Goal: Ask a question: Seek information or help from site administrators or community

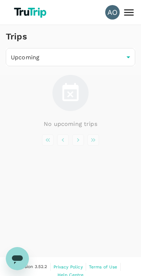
click at [124, 59] on body "AO Trips Upcoming /trips/upcoming ​ No upcoming trips Version 3.52.2 Privacy Po…" at bounding box center [70, 142] width 141 height 285
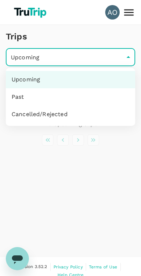
click at [16, 98] on li "Past" at bounding box center [71, 96] width 130 height 17
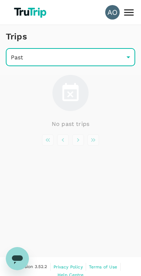
click at [10, 58] on body "AO Trips Past /trips/completed ​ No past trips Version 3.52.2 Privacy Policy Te…" at bounding box center [70, 142] width 141 height 285
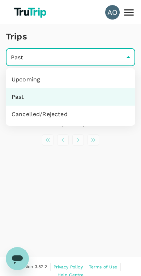
click at [25, 104] on li "Past" at bounding box center [71, 96] width 130 height 17
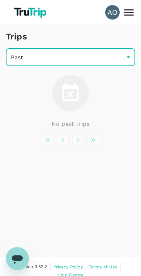
click at [24, 114] on div "No past trips" at bounding box center [71, 102] width 130 height 54
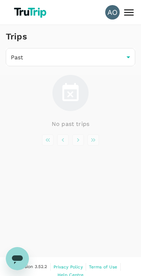
click at [16, 60] on body "AO Trips Past /trips/completed ​ No past trips Version 3.52.2 Privacy Policy Te…" at bounding box center [70, 142] width 141 height 285
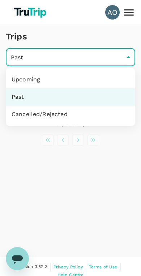
click at [29, 116] on li "Cancelled/Rejected" at bounding box center [71, 114] width 130 height 17
type input "/trips/aborted"
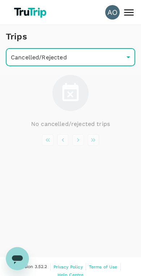
click at [131, 18] on icon at bounding box center [129, 12] width 13 height 13
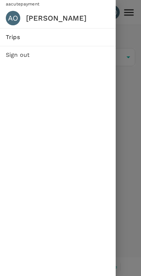
click at [14, 22] on div "AO" at bounding box center [13, 18] width 14 height 14
click at [13, 39] on span "Trips" at bounding box center [58, 37] width 104 height 9
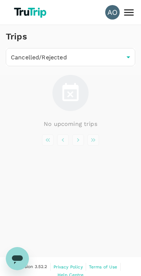
click at [130, 11] on icon at bounding box center [129, 12] width 13 height 13
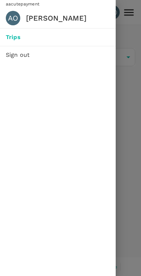
click at [18, 17] on div "AO" at bounding box center [13, 18] width 14 height 14
click at [8, 0] on nav "aacutepayment AO [PERSON_NAME]" at bounding box center [58, 14] width 116 height 28
click at [30, 12] on h6 "[PERSON_NAME]" at bounding box center [68, 18] width 84 height 12
click at [10, 17] on div "AO" at bounding box center [13, 18] width 14 height 14
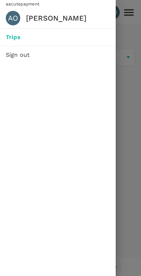
click at [10, 17] on div "AO" at bounding box center [13, 18] width 14 height 14
click at [125, 202] on div at bounding box center [70, 138] width 141 height 276
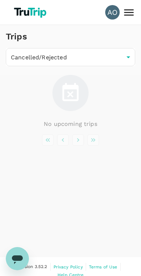
click at [15, 10] on img at bounding box center [31, 12] width 39 height 16
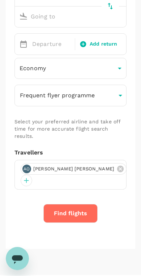
scroll to position [159, 0]
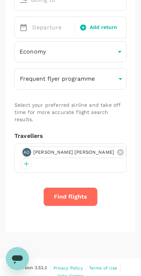
click at [32, 158] on div at bounding box center [27, 164] width 12 height 12
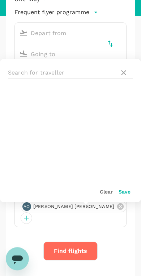
scroll to position [104, 0]
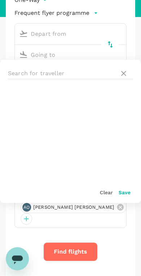
click at [122, 75] on icon at bounding box center [124, 73] width 9 height 9
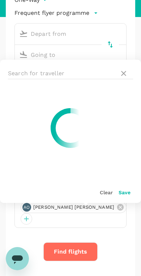
click at [116, 72] on input "text" at bounding box center [62, 74] width 109 height 12
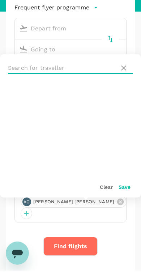
click at [41, 108] on ul at bounding box center [70, 134] width 141 height 94
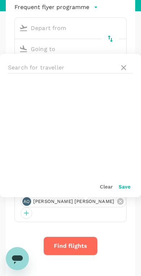
click at [116, 67] on input "text" at bounding box center [62, 68] width 109 height 12
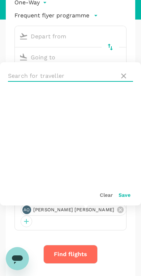
click at [124, 72] on icon at bounding box center [124, 76] width 9 height 9
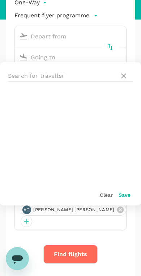
click at [121, 233] on div "One-Way oneway Frequent flyer programme Departure Add return Economy economy ​ …" at bounding box center [71, 137] width 130 height 305
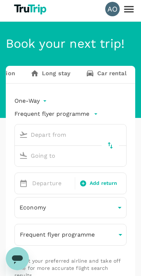
scroll to position [0, 100]
click at [51, 75] on link "Long stay" at bounding box center [51, 74] width 55 height 17
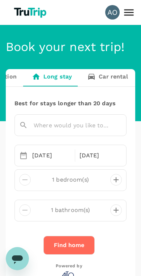
click at [41, 76] on link "Long stay" at bounding box center [51, 77] width 55 height 17
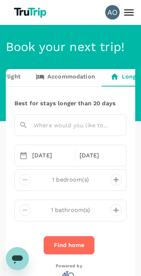
click at [129, 17] on icon at bounding box center [129, 12] width 13 height 13
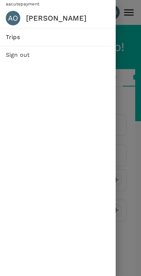
click at [13, 20] on div "AO" at bounding box center [13, 18] width 14 height 14
click at [26, 21] on h6 "[PERSON_NAME]" at bounding box center [68, 18] width 84 height 12
click at [128, 209] on div at bounding box center [70, 138] width 141 height 276
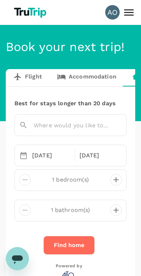
click at [16, 254] on icon "Buka jendela pesan" at bounding box center [17, 258] width 13 height 13
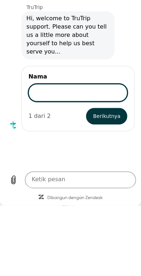
click at [22, 137] on div "Obrolan ini direkam menggunakan layanan cloud [PERSON_NAME] tunduk pada syarat …" at bounding box center [70, 61] width 141 height 211
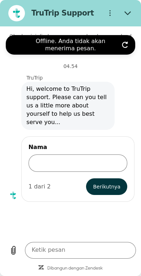
type textarea "x"
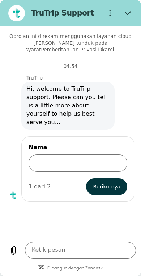
click at [126, 46] on div "[PERSON_NAME] online" at bounding box center [71, 41] width 130 height 12
click at [112, 11] on icon "Menu pilihan" at bounding box center [110, 13] width 7 height 7
click at [84, 211] on div "Obrolan ini direkam menggunakan layanan cloud [PERSON_NAME] tunduk pada syarat …" at bounding box center [70, 131] width 141 height 211
click at [49, 155] on input "Nama" at bounding box center [78, 163] width 99 height 17
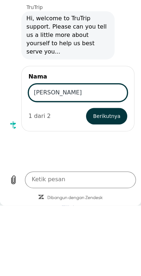
type input "[PERSON_NAME]"
click at [98, 108] on button "Berikutnya" at bounding box center [106, 116] width 41 height 17
type textarea "x"
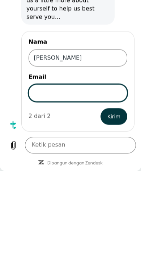
click at [41, 85] on input "Email" at bounding box center [78, 93] width 99 height 17
type input "[DOMAIN_NAME][EMAIL_ADDRESS][DOMAIN_NAME]"
click at [111, 109] on button "Kirim" at bounding box center [114, 117] width 27 height 17
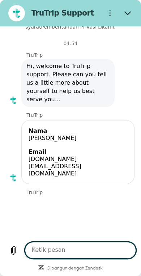
scroll to position [23, 0]
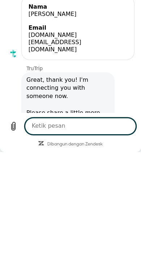
type textarea "x"
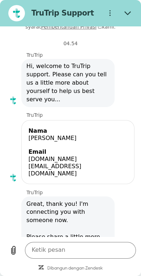
click at [80, 255] on textarea at bounding box center [81, 250] width 112 height 17
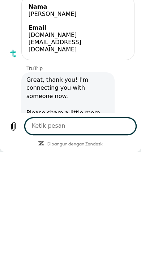
type textarea "W"
type textarea "x"
type textarea "Wh"
type textarea "x"
type textarea "Wha"
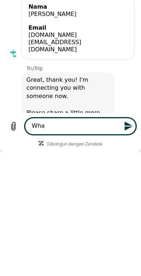
type textarea "x"
type textarea "What"
type textarea "x"
type textarea "What"
type textarea "x"
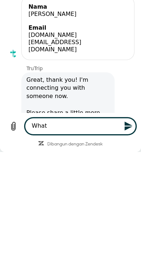
type textarea "What s"
type textarea "x"
type textarea "What se"
type textarea "x"
type textarea "What ser"
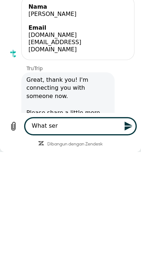
type textarea "x"
type textarea "What serv"
type textarea "x"
type textarea "What servi"
type textarea "x"
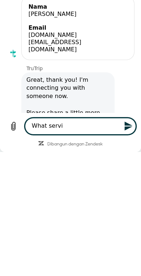
type textarea "What servic"
type textarea "x"
type textarea "What service"
type textarea "x"
type textarea "What service"
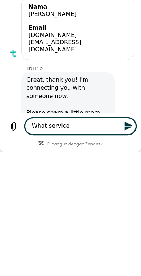
type textarea "x"
type textarea "What service y"
type textarea "x"
type textarea "What service yo"
type textarea "x"
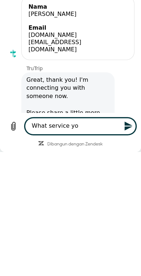
type textarea "What service you"
type textarea "x"
type textarea "What service you"
type textarea "x"
type textarea "What service you c"
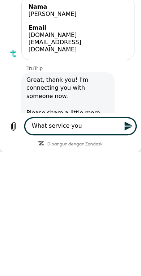
type textarea "x"
type textarea "What service you ca"
type textarea "x"
type textarea "What service you can"
type textarea "x"
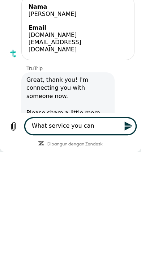
type textarea "What service you can"
type textarea "x"
type textarea "What service you can"
type textarea "x"
type textarea "What service you ca"
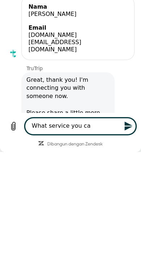
type textarea "x"
type textarea "What service you c"
type textarea "x"
type textarea "What service you"
type textarea "x"
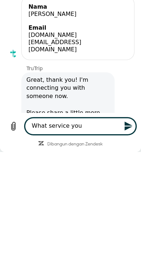
type textarea "What service you"
type textarea "x"
type textarea "What service yo"
type textarea "x"
type textarea "What service y"
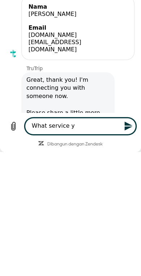
type textarea "x"
type textarea "What service"
type textarea "x"
type textarea "What service i"
type textarea "x"
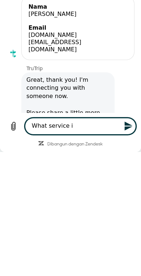
type textarea "What service i"
type textarea "x"
type textarea "What service i f"
type textarea "x"
type textarea "What service i fa"
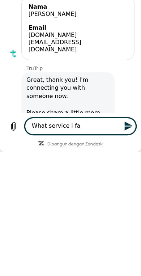
type textarea "x"
type textarea "What service i fan"
type textarea "x"
type textarea "What service i fan"
type textarea "x"
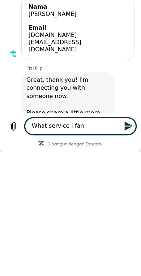
type textarea "What service i fan"
type textarea "x"
type textarea "What service i"
type textarea "x"
type textarea "What service i [PERSON_NAME]"
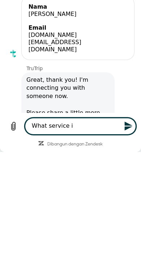
type textarea "x"
type textarea "What service i da"
type textarea "x"
type textarea "What service i d"
type textarea "x"
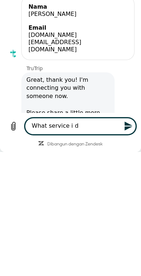
type textarea "What service i"
type textarea "x"
type textarea "What service i c"
type textarea "x"
type textarea "What service i [GEOGRAPHIC_DATA]"
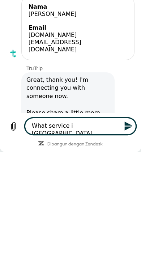
type textarea "x"
type textarea "What service i can"
type textarea "x"
type textarea "What service i can"
type textarea "x"
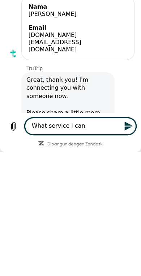
type textarea "What service i can u"
type textarea "x"
type textarea "What service i can us"
type textarea "x"
type textarea "What service i can use"
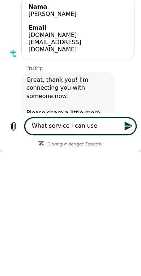
type textarea "x"
type textarea "What service i can use?"
type textarea "x"
type textarea "What service i can use?"
type textarea "x"
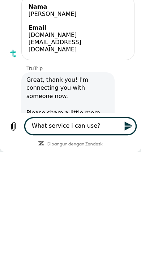
type textarea "What service i can use? ("
type textarea "x"
type textarea "What service i can use? (L"
type textarea "x"
type textarea "What service i can use? (Li"
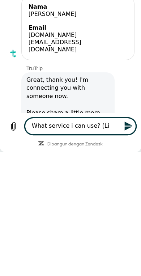
type textarea "x"
type textarea "What service i can use? (Lik"
type textarea "x"
type textarea "What service i can use? (Like"
type textarea "x"
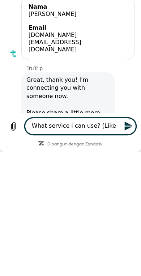
type textarea "What service i can use? (Like"
type textarea "x"
type textarea "What service i can use? (Like p"
type textarea "x"
type textarea "What service i can use? (Like pa"
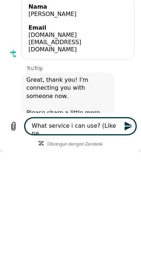
type textarea "x"
type textarea "What service i can use? (Like pay"
type textarea "x"
type textarea "What service i can use? (Like paym"
type textarea "x"
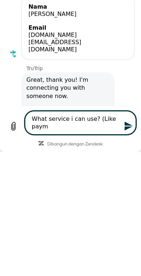
type textarea "What service i can use? (Like payme"
type textarea "x"
type textarea "What service i can use? (Like paymen"
type textarea "x"
type textarea "What service i can use? (Like payment"
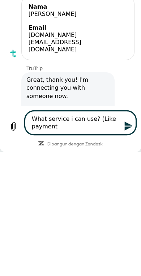
type textarea "x"
type textarea "What service i can use? (Like payment"
type textarea "x"
type textarea "What service i can use? (Like payment o"
type textarea "x"
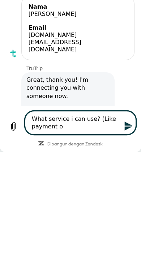
type textarea "What service i can use? (Like payment or"
type textarea "x"
type textarea "What service i can use? (Like payment or"
type textarea "x"
type textarea "What service i can use? (Like payment or p"
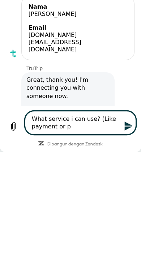
type textarea "x"
type textarea "What service i can use? (Like payment or pa"
type textarea "x"
type textarea "What service i can use? (Like payment or pay"
type textarea "x"
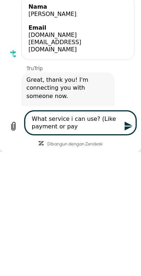
type textarea "What service i can use? (Like payment or payo"
type textarea "x"
type textarea "What service i can use? (Like payment or payou"
type textarea "x"
type textarea "What service i can use? (Like payment or payout"
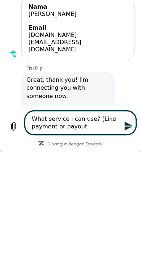
type textarea "x"
type textarea "What service i can use? (Like payment or payouts"
type textarea "x"
click at [48, 126] on textarea "What service i can use? (Like payment or payouts" at bounding box center [81, 123] width 112 height 24
type textarea "What service i can use? (Like paymen or payouts"
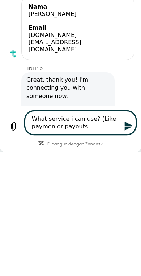
type textarea "x"
type textarea "What service i can use? (Like payme or payouts"
type textarea "x"
type textarea "What service i can use? (Like paym or payouts"
type textarea "x"
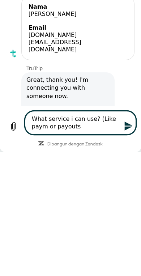
type textarea "What service i can use? (Like pay or payouts"
type textarea "x"
type textarea "What service i can use? (Like payi or payouts"
type textarea "x"
type textarea "What service i can use? (Like payin or payouts"
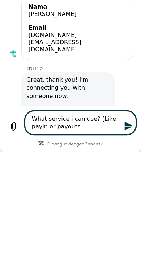
type textarea "x"
type textarea "What service i can use? (Like payin or payouts"
click at [125, 123] on icon "Kirim pesan" at bounding box center [129, 126] width 10 height 10
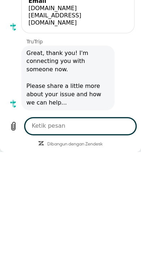
click at [15, 110] on div "Katakan: What service i can use? (Like payin or payouts" at bounding box center [67, 124] width 135 height 28
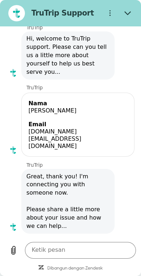
scroll to position [50, 0]
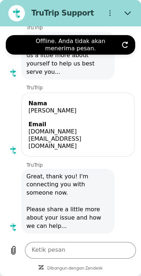
type textarea "x"
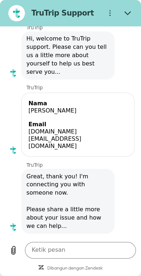
click at [41, 179] on span "Great, thank you! I'm connecting you with someone now. Please share a little mo…" at bounding box center [67, 202] width 83 height 58
click at [82, 246] on textarea at bounding box center [81, 250] width 112 height 17
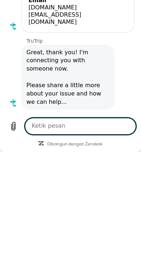
type textarea "h"
type textarea "x"
type textarea "he"
type textarea "x"
type textarea "hel"
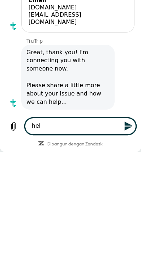
type textarea "x"
type textarea "hell"
type textarea "x"
type textarea "hello"
type textarea "x"
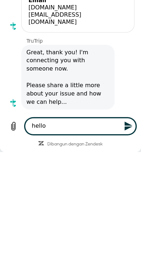
type textarea "hello?"
type textarea "x"
type textarea "hello?"
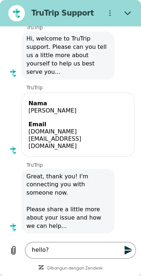
click at [126, 255] on icon "Kirim pesan" at bounding box center [129, 251] width 10 height 10
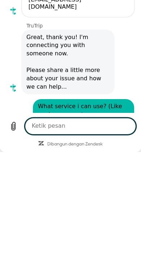
scroll to position [66, 0]
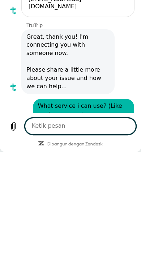
click at [15, 122] on div "Katakan: hello?" at bounding box center [67, 130] width 135 height 16
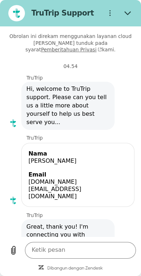
scroll to position [-1, 0]
click at [128, 19] on button "Tutup" at bounding box center [128, 13] width 17 height 17
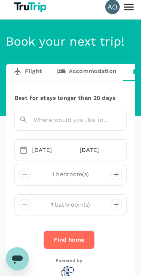
scroll to position [5, 0]
click at [130, 11] on icon at bounding box center [129, 7] width 13 height 13
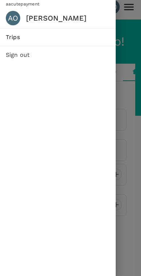
click at [10, 35] on span "Trips" at bounding box center [58, 37] width 104 height 9
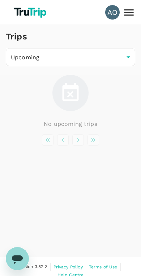
click at [40, 57] on body "AO Trips Upcoming /trips/upcoming ​ No upcoming trips Version 3.52.2 Privacy Po…" at bounding box center [70, 142] width 141 height 285
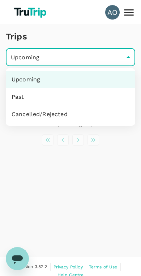
click at [22, 75] on li "Upcoming" at bounding box center [71, 79] width 130 height 17
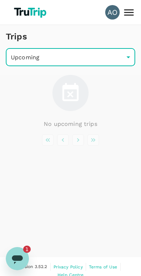
click at [129, 18] on icon at bounding box center [129, 12] width 13 height 13
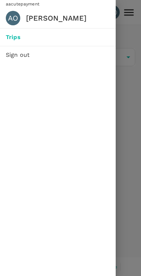
click at [121, 203] on div at bounding box center [70, 138] width 141 height 276
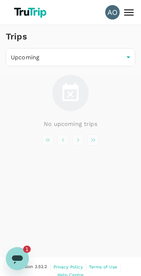
click at [21, 10] on img at bounding box center [31, 12] width 39 height 16
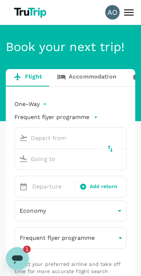
click at [129, 14] on icon at bounding box center [129, 12] width 13 height 13
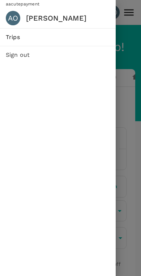
click at [35, 21] on h6 "[PERSON_NAME]" at bounding box center [68, 18] width 84 height 12
click at [10, 18] on div "AO" at bounding box center [13, 18] width 14 height 14
click at [12, 3] on span "aacutepayment" at bounding box center [19, 3] width 39 height 5
click at [7, 8] on li "AO [PERSON_NAME]" at bounding box center [58, 18] width 116 height 20
click at [125, 225] on div at bounding box center [70, 138] width 141 height 276
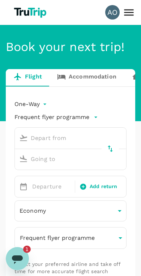
click at [62, 74] on icon at bounding box center [61, 76] width 9 height 9
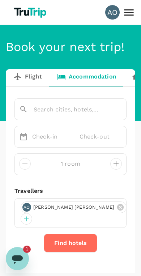
click at [21, 74] on icon at bounding box center [17, 76] width 9 height 9
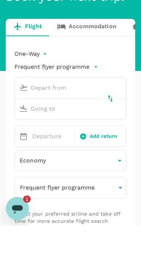
scroll to position [50, 0]
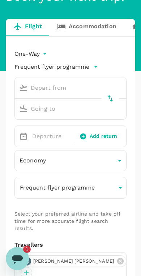
type textarea "x"
click at [37, 56] on body "AO Book your next trip! Flight Accommodation Long stay Car rental Train Concier…" at bounding box center [70, 172] width 141 height 445
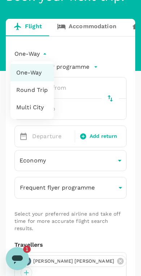
click at [20, 105] on li "Multi City" at bounding box center [32, 107] width 43 height 17
type input "multicity"
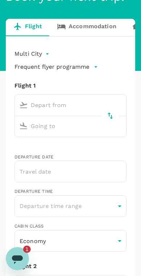
type input "[DOMAIN_NAME][EMAIL_ADDRESS][DOMAIN_NAME]"
type input "62"
type input "85750580354"
click at [19, 255] on icon "Buka jendela pesan, 1 pesan belum terbaca" at bounding box center [17, 258] width 13 height 13
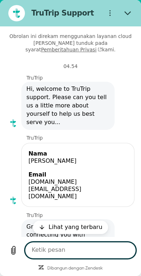
scroll to position [50, 0]
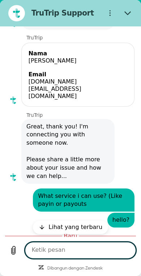
type textarea "x"
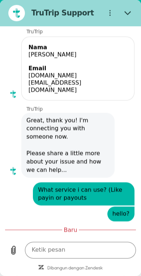
click at [80, 247] on textarea at bounding box center [81, 250] width 112 height 17
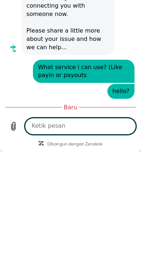
scroll to position [105, 0]
type textarea "C"
type textarea "x"
type textarea "Ca"
type textarea "x"
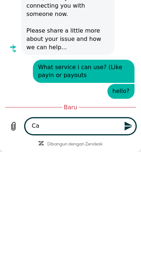
type textarea "Can"
type textarea "x"
type textarea "Can"
type textarea "x"
type textarea "Can i"
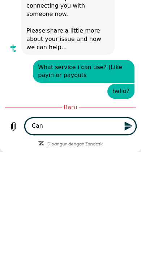
type textarea "x"
type textarea "Can i"
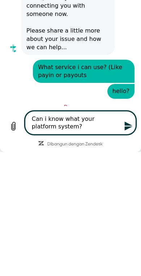
click at [136, 122] on textarea "Can i know what your platform system?" at bounding box center [81, 123] width 112 height 24
click at [128, 127] on icon "Kirim pesan" at bounding box center [129, 126] width 8 height 9
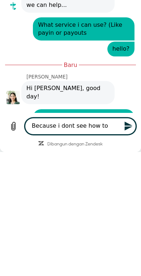
scroll to position [148, 0]
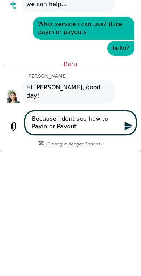
click at [127, 129] on icon "Kirim pesan" at bounding box center [129, 126] width 8 height 9
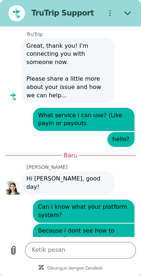
scroll to position [182, 0]
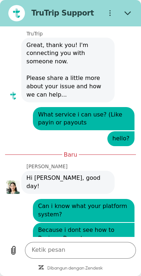
click at [85, 248] on textarea at bounding box center [81, 250] width 112 height 17
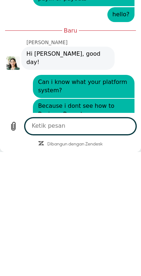
click at [43, 102] on span "Because i dont see how to Payin or Payout" at bounding box center [84, 110] width 92 height 17
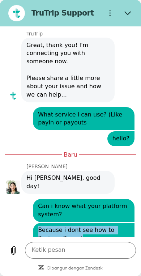
click at [76, 247] on textarea at bounding box center [81, 250] width 112 height 17
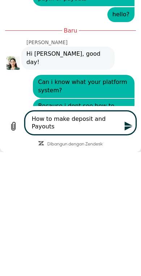
scroll to position [182, 0]
click at [130, 125] on icon "Kirim pesan" at bounding box center [129, 126] width 8 height 9
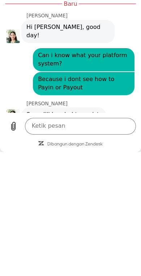
scroll to position [757, 0]
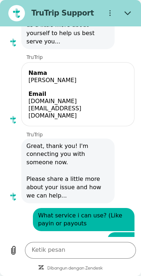
click at [15, 16] on figure at bounding box center [16, 13] width 17 height 17
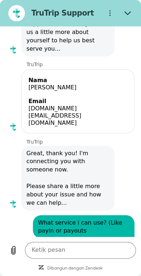
scroll to position [73, 0]
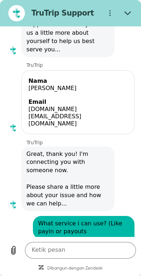
click at [110, 15] on icon "Menu pilihan" at bounding box center [110, 13] width 7 height 7
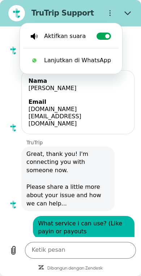
click at [124, 11] on button "Tutup" at bounding box center [128, 13] width 17 height 17
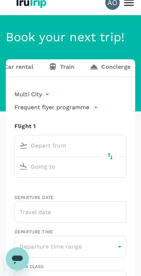
scroll to position [12, 0]
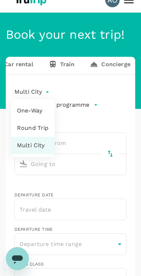
click at [90, 219] on div at bounding box center [70, 138] width 141 height 276
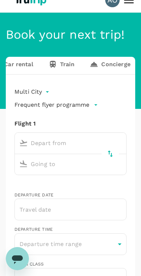
click at [55, 109] on p "Frequent flyer programme" at bounding box center [51, 105] width 75 height 9
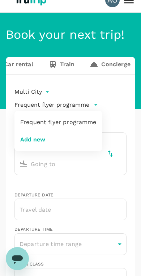
click at [92, 201] on div at bounding box center [70, 138] width 141 height 276
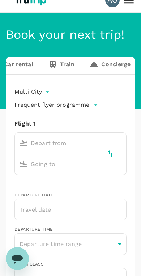
scroll to position [0, 0]
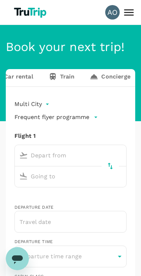
click at [129, 12] on icon at bounding box center [129, 12] width 13 height 13
click at [23, 258] on icon "Buka jendela pesan" at bounding box center [17, 258] width 13 height 13
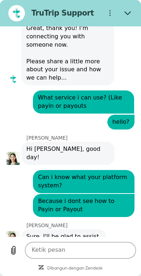
scroll to position [198, 0]
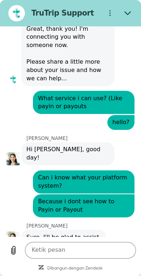
click at [128, 18] on button "Tutup" at bounding box center [128, 13] width 17 height 17
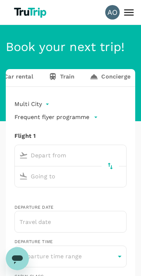
scroll to position [0, 0]
click at [17, 259] on icon "Buka jendela pesan, 1 pesan belum terbaca" at bounding box center [17, 260] width 11 height 9
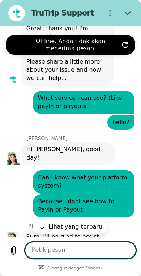
click at [76, 98] on div "Obrolan ini direkam menggunakan layanan cloud [PERSON_NAME] tunduk pada syarat …" at bounding box center [70, 131] width 141 height 211
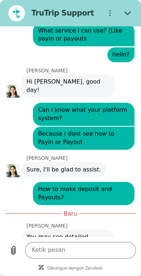
scroll to position [265, 0]
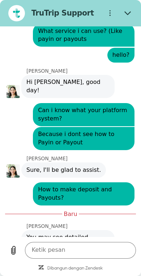
click at [68, 251] on link "How to set up deposits as a payment method" at bounding box center [65, 258] width 79 height 15
